Goal: Task Accomplishment & Management: Use online tool/utility

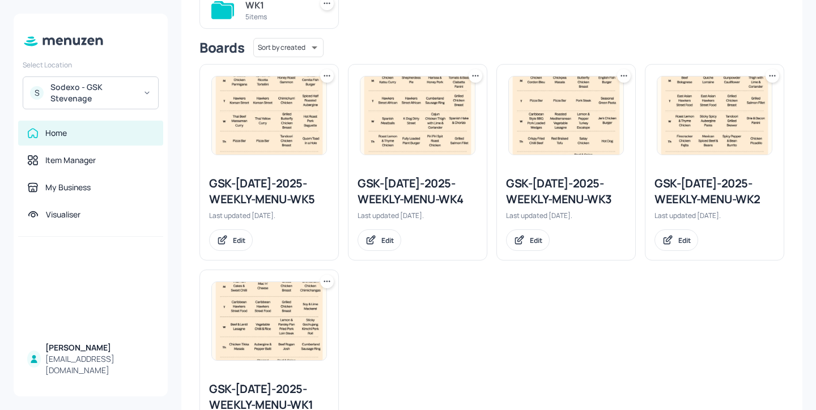
scroll to position [269, 0]
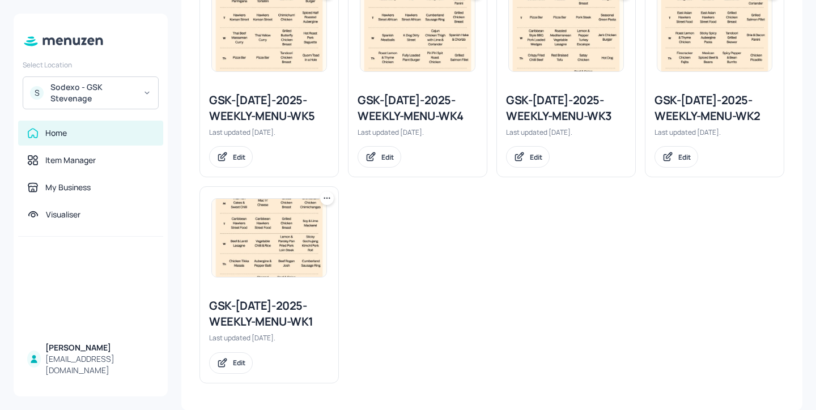
click at [709, 119] on div "GSK-JUL-2025-WEEKLY-MENU-WK2" at bounding box center [715, 108] width 120 height 32
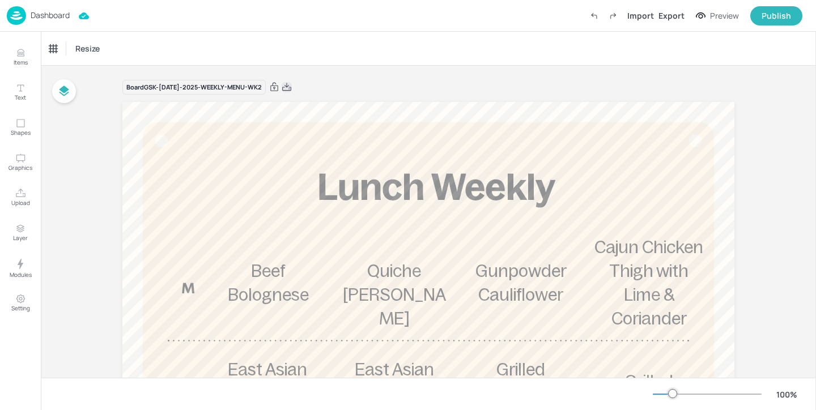
click at [282, 87] on icon at bounding box center [287, 87] width 10 height 11
